Goal: Answer question/provide support: Share knowledge or assist other users

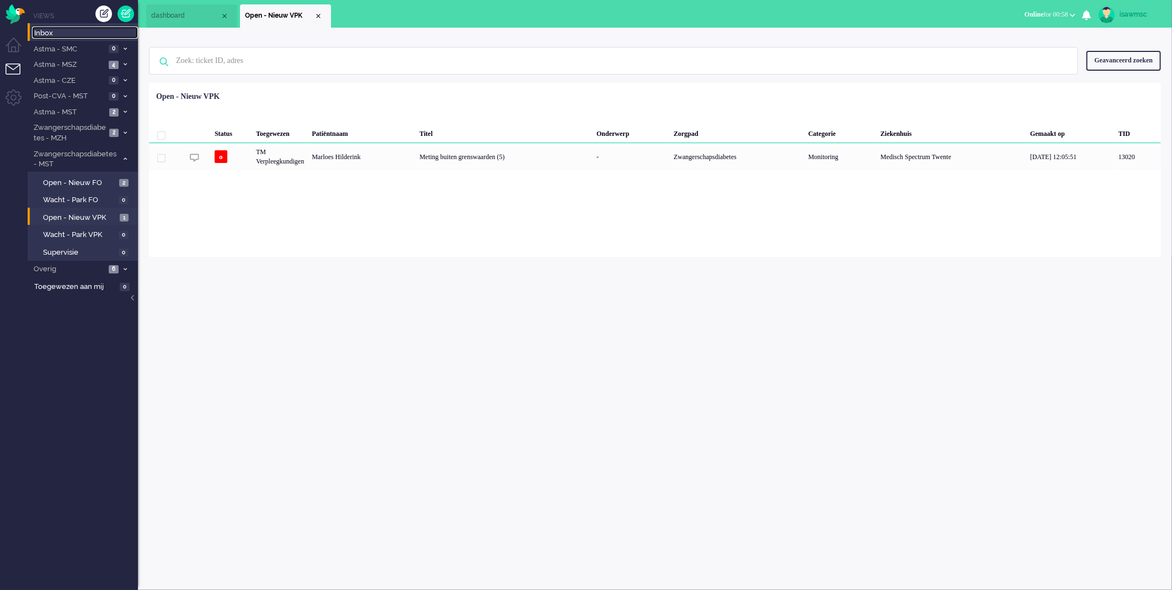
click at [63, 31] on span "Inbox" at bounding box center [86, 33] width 104 height 10
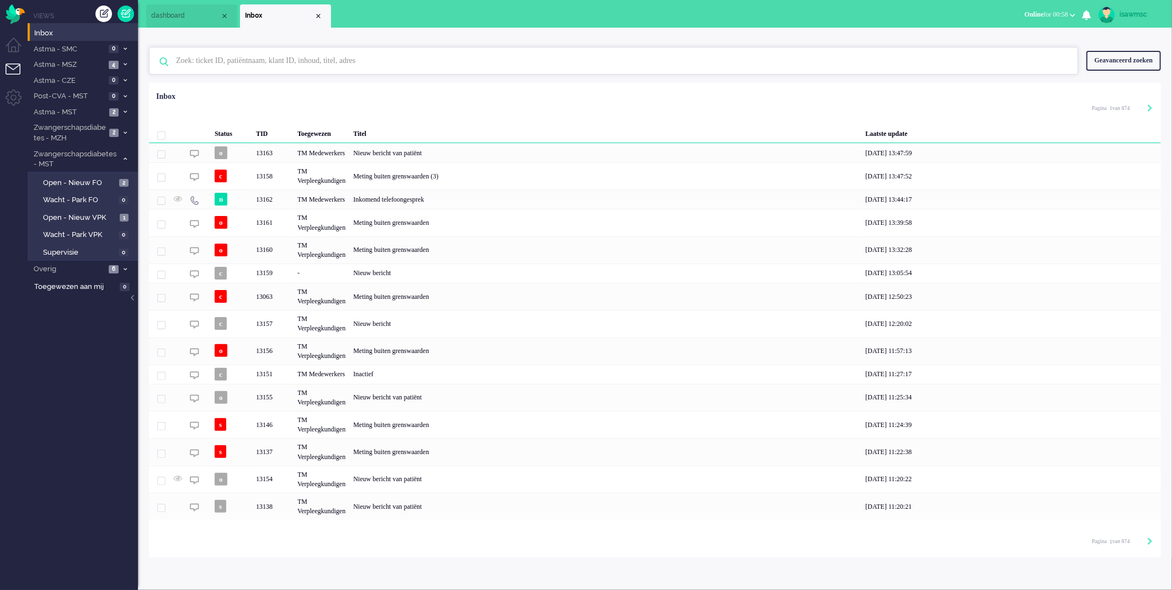
click at [267, 62] on input "text" at bounding box center [615, 60] width 895 height 26
type input "13153"
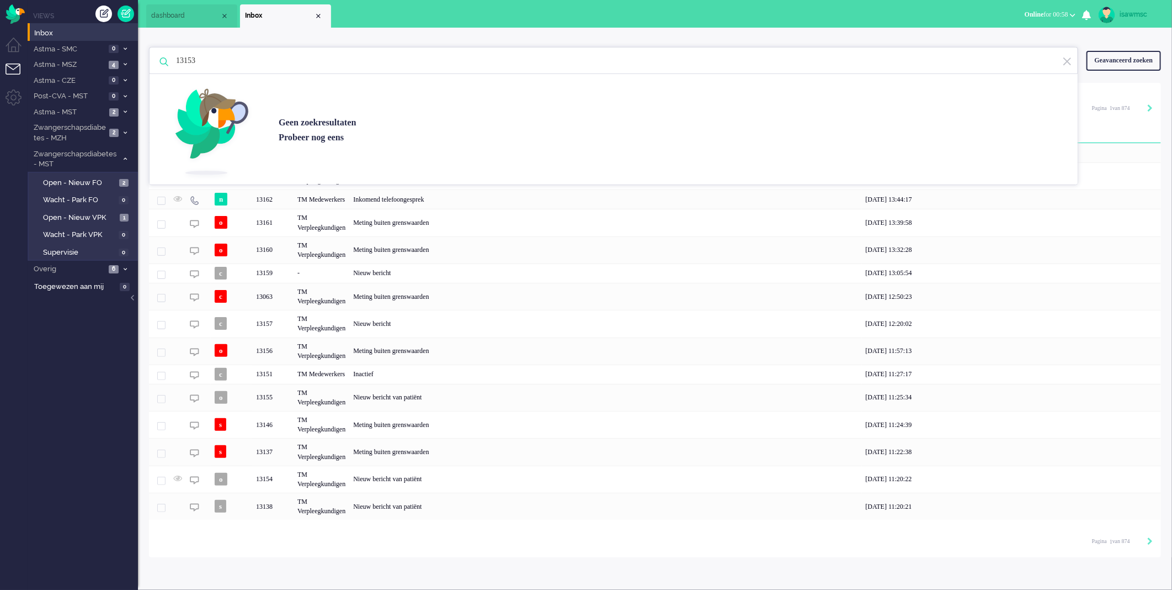
drag, startPoint x: 190, startPoint y: 61, endPoint x: 174, endPoint y: 61, distance: 16.0
click at [174, 61] on input "13153" at bounding box center [615, 60] width 895 height 26
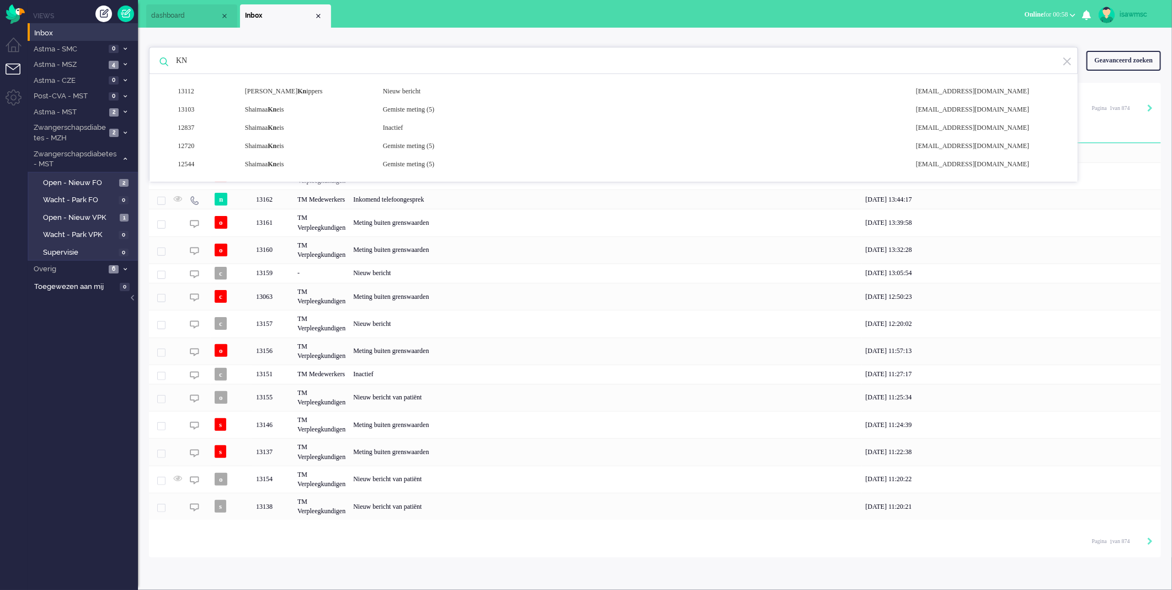
type input "K"
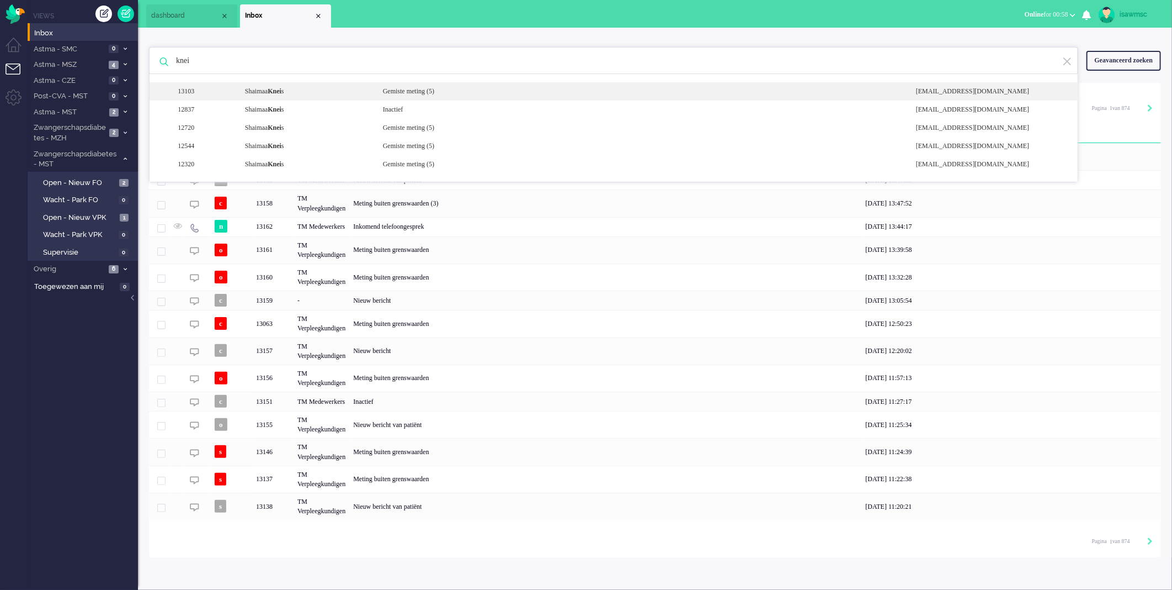
type input "knei"
click at [325, 97] on div "13103 [PERSON_NAME] s Gemiste meting (5) [EMAIL_ADDRESS][DOMAIN_NAME]" at bounding box center [614, 91] width 928 height 18
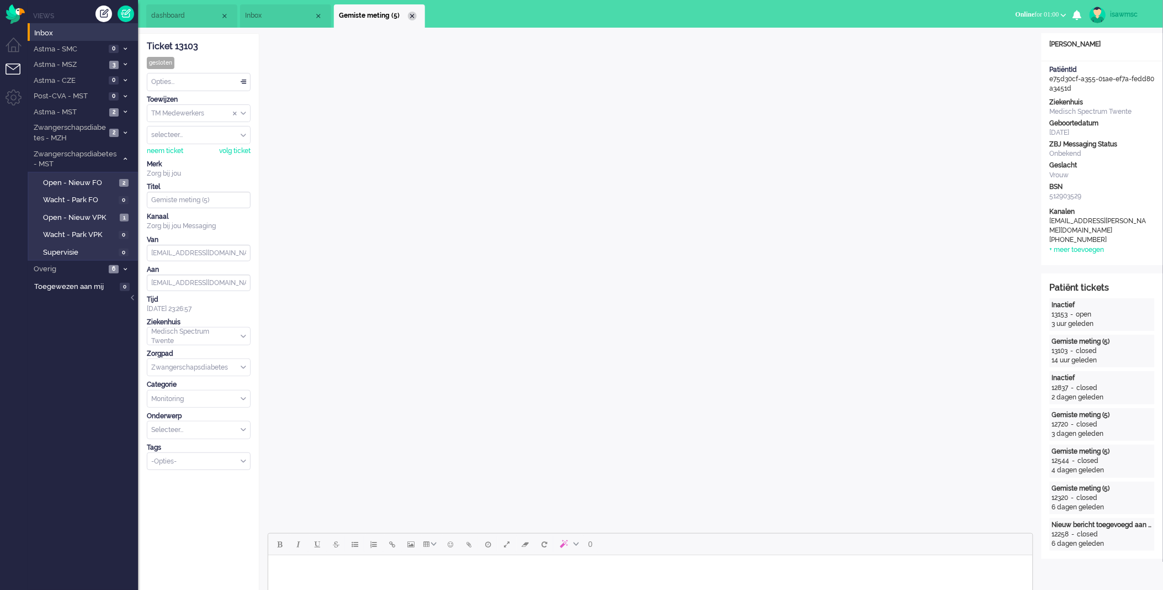
click at [411, 15] on div "Close tab" at bounding box center [412, 16] width 9 height 9
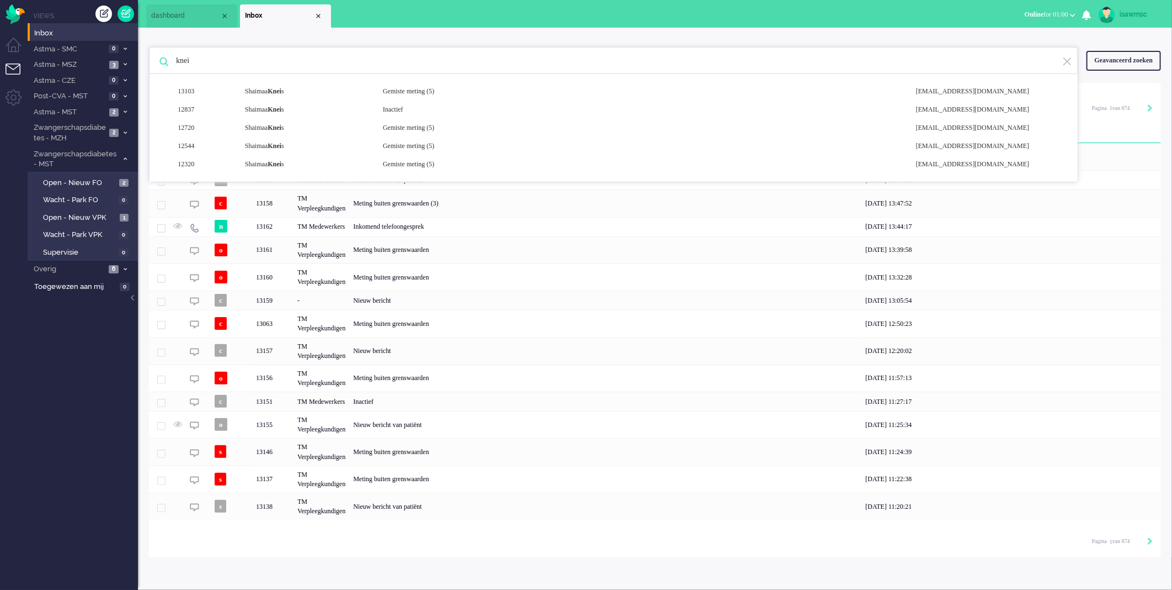
click at [394, 17] on ul "dashboard Inbox" at bounding box center [547, 14] width 803 height 28
click at [90, 429] on ul "Views Inbox Astma - SMC 0 Open - Nieuw FO 0 Wacht - Park FO 0" at bounding box center [83, 295] width 110 height 590
click at [118, 186] on link "Open - Nieuw FO 2" at bounding box center [84, 182] width 105 height 12
